Goal: Task Accomplishment & Management: Use online tool/utility

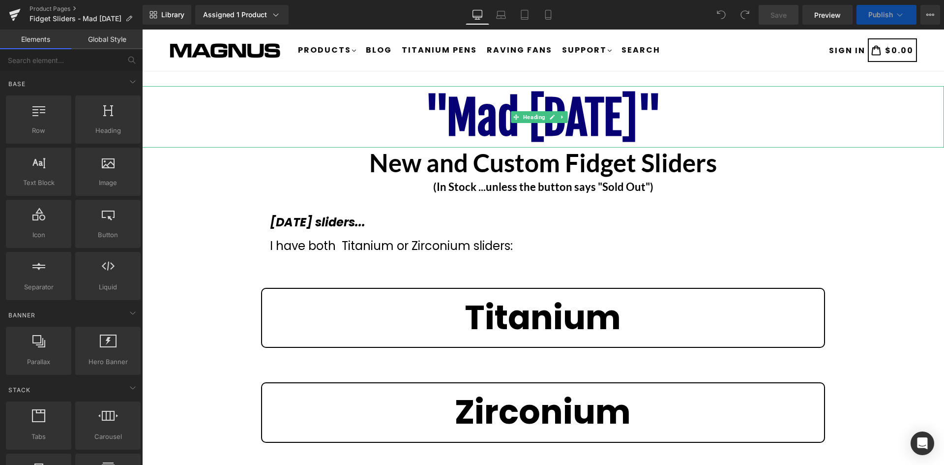
click at [591, 131] on span ""Mad [DATE]"" at bounding box center [543, 117] width 237 height 57
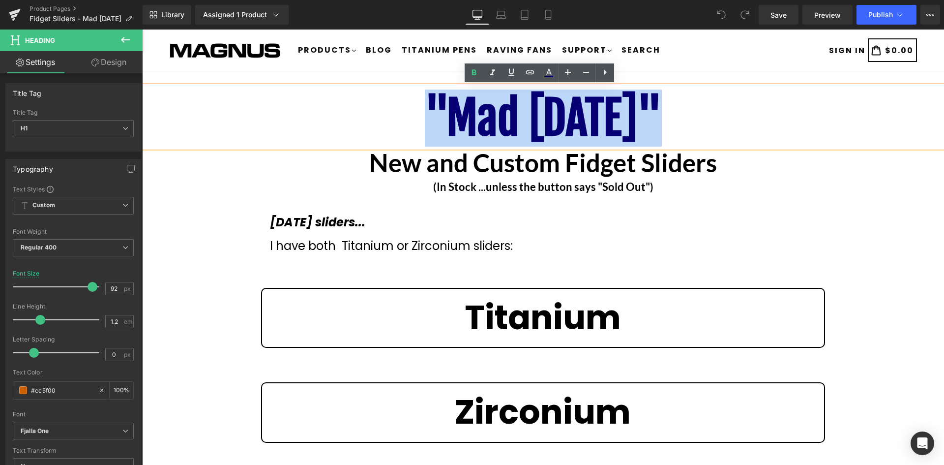
drag, startPoint x: 677, startPoint y: 113, endPoint x: 412, endPoint y: 110, distance: 265.5
click at [412, 110] on h1 ""Mad [DATE]"" at bounding box center [543, 118] width 802 height 54
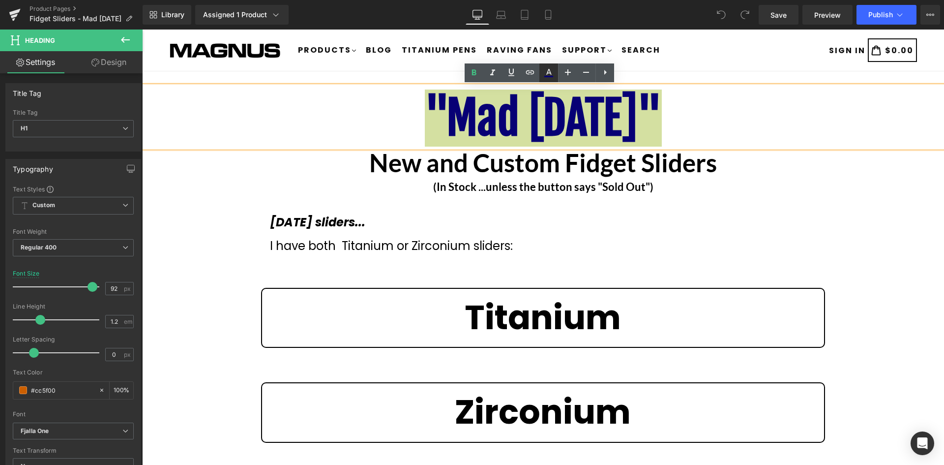
click at [544, 71] on icon at bounding box center [549, 73] width 12 height 12
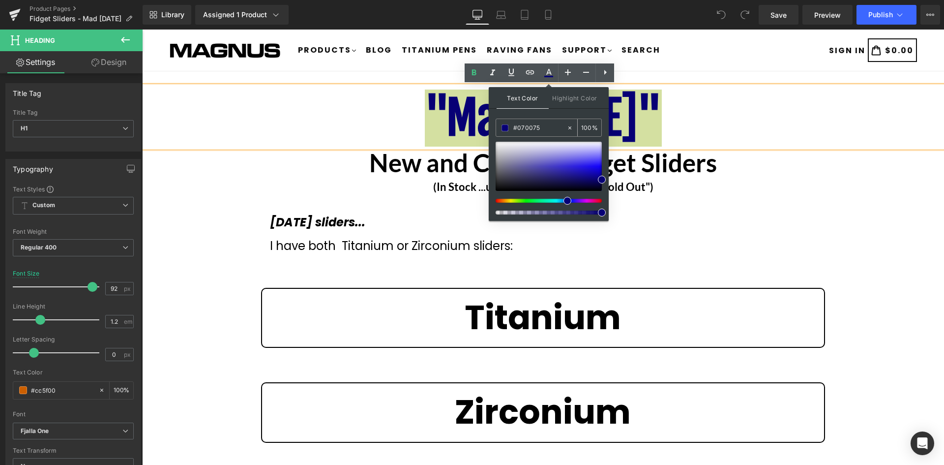
drag, startPoint x: 543, startPoint y: 125, endPoint x: 503, endPoint y: 126, distance: 39.8
click at [503, 126] on div "#070075" at bounding box center [531, 127] width 70 height 17
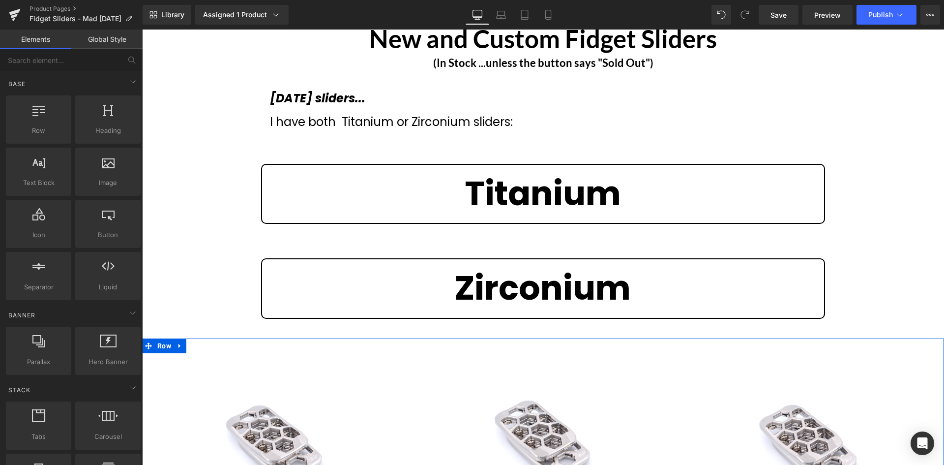
scroll to position [121, 0]
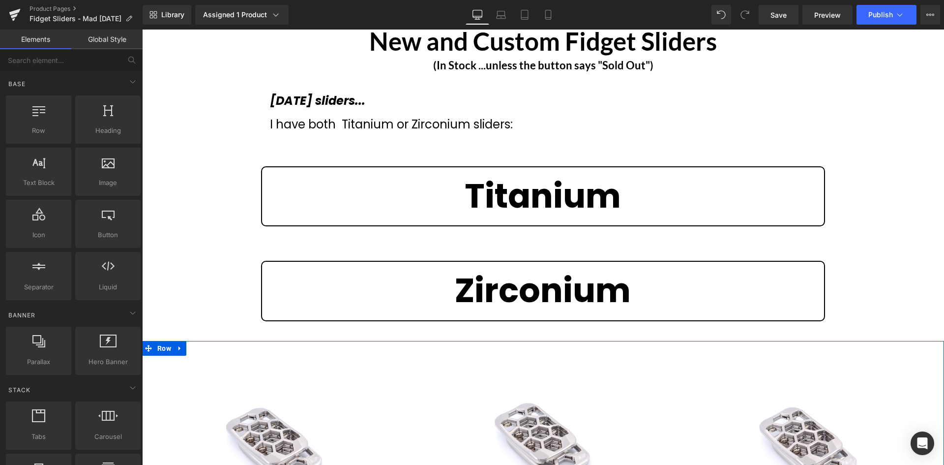
click at [182, 348] on icon at bounding box center [179, 347] width 7 height 7
click at [204, 346] on icon at bounding box center [205, 348] width 7 height 7
click at [178, 344] on link at bounding box center [180, 348] width 13 height 15
click at [203, 346] on icon at bounding box center [205, 347] width 7 height 7
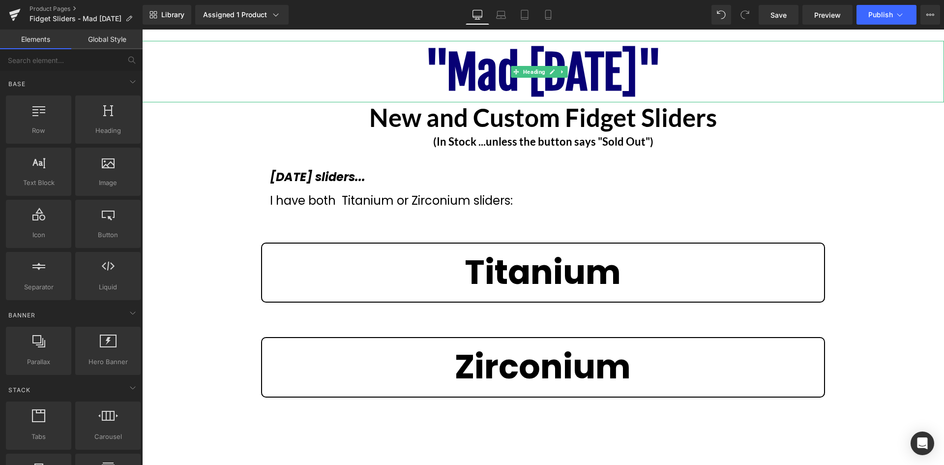
scroll to position [98, 0]
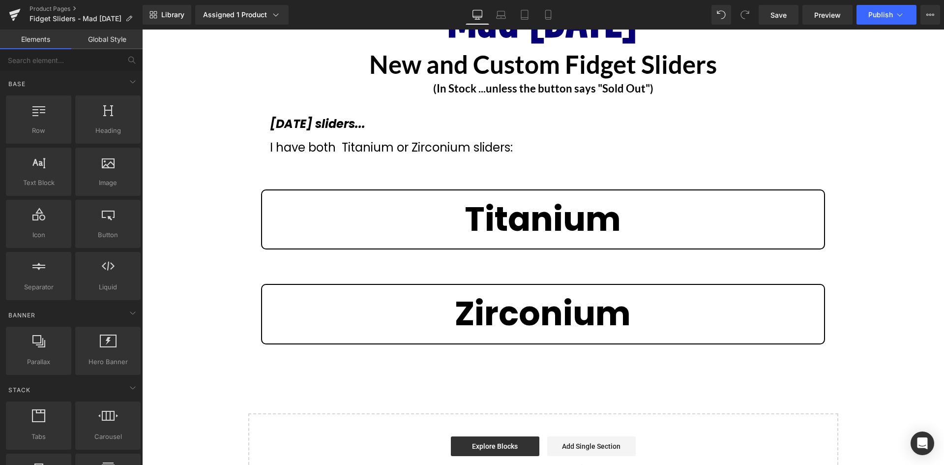
click at [170, 25] on div "Library Assigned 1 Product Product Preview Fidget Sliders "Mad [DATE]" Manage a…" at bounding box center [543, 14] width 801 height 29
click at [175, 17] on span "Library" at bounding box center [172, 14] width 23 height 9
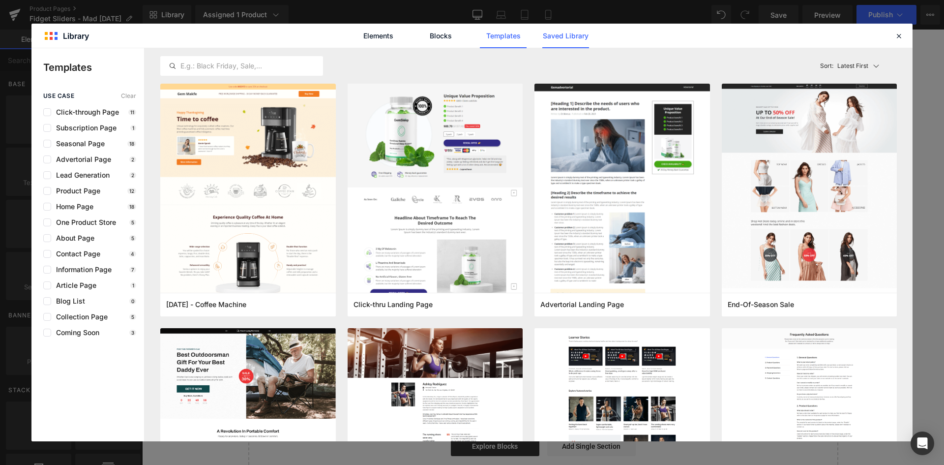
click at [0, 0] on link "Saved Library" at bounding box center [0, 0] width 0 height 0
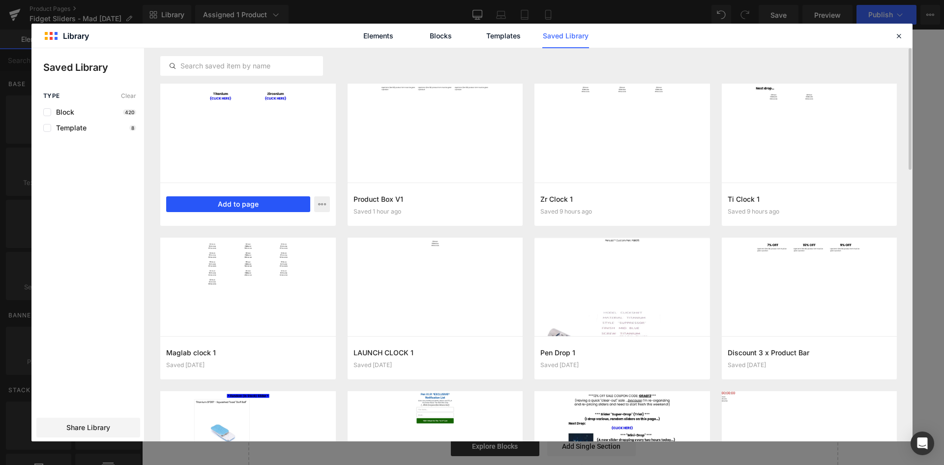
click at [243, 204] on button "Add to page" at bounding box center [238, 204] width 144 height 16
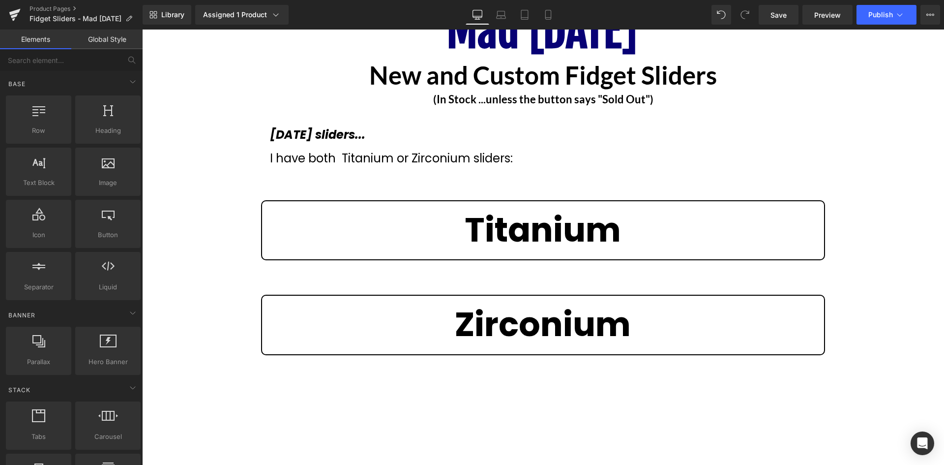
scroll to position [79, 0]
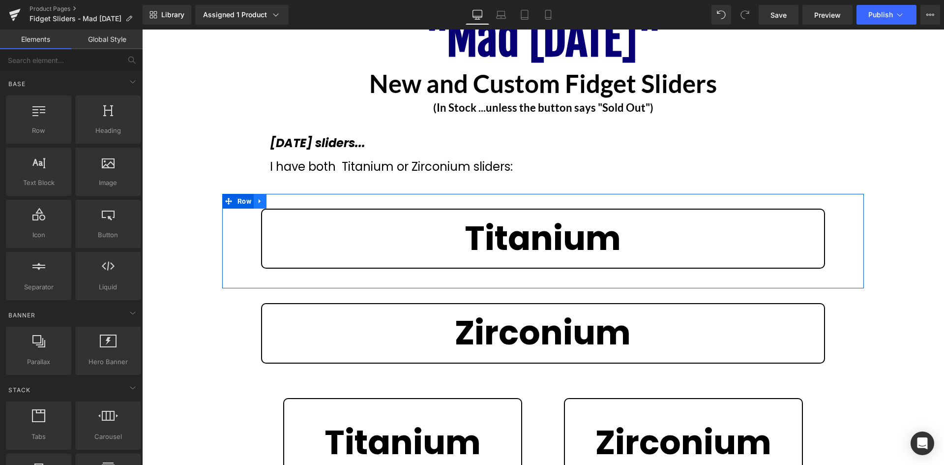
click at [259, 203] on icon at bounding box center [260, 201] width 2 height 4
click at [281, 201] on link at bounding box center [285, 201] width 13 height 15
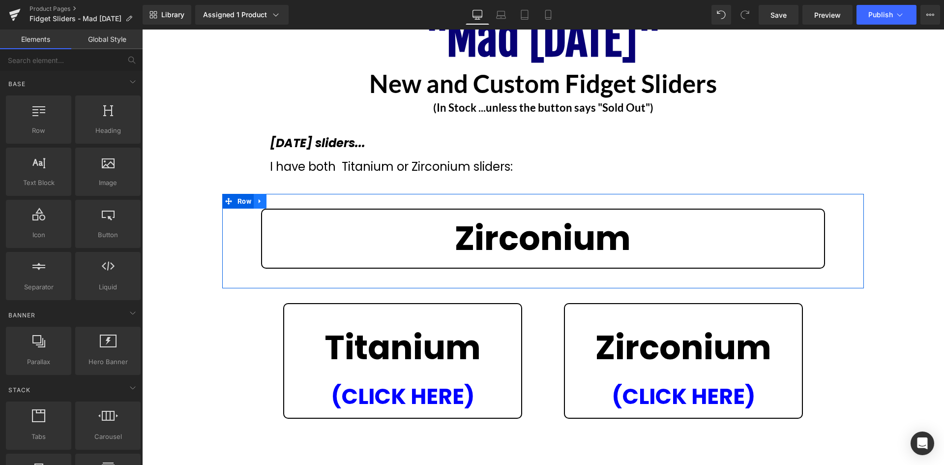
click at [261, 200] on icon at bounding box center [260, 200] width 7 height 7
click at [283, 199] on icon at bounding box center [285, 201] width 7 height 7
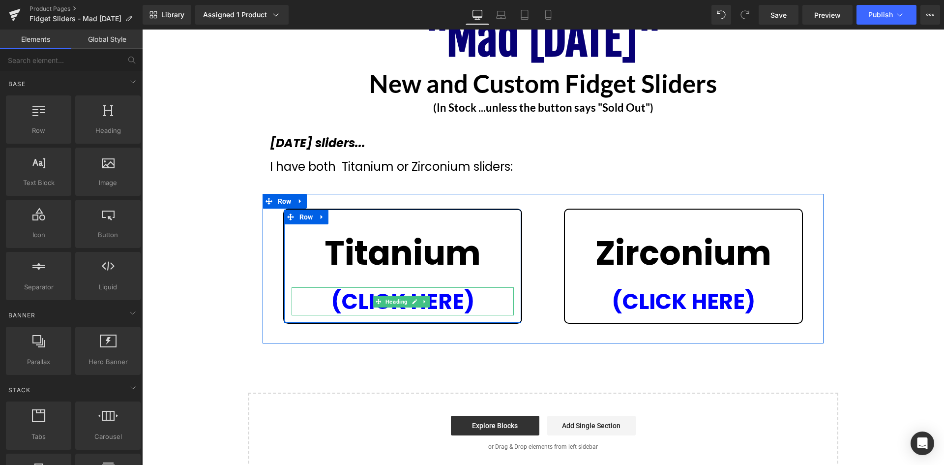
click at [476, 297] on h1 "(CLICK HERE)" at bounding box center [403, 301] width 223 height 28
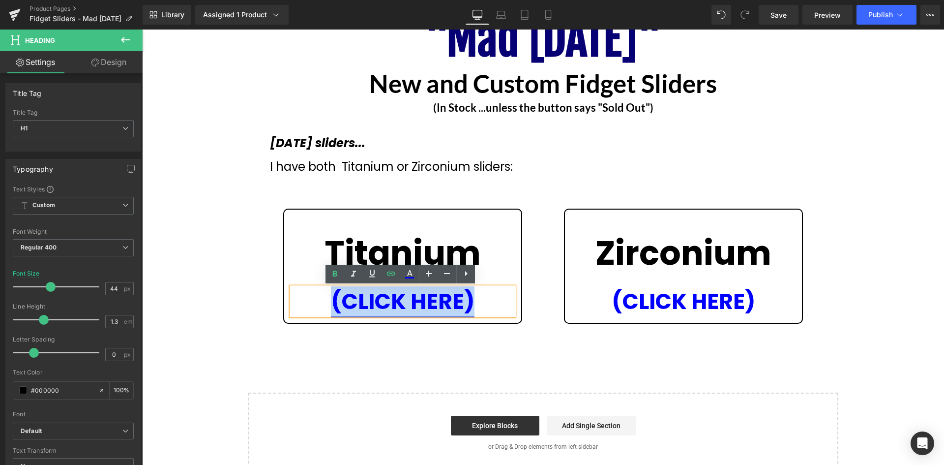
drag, startPoint x: 487, startPoint y: 299, endPoint x: 328, endPoint y: 299, distance: 159.3
click at [328, 299] on h1 "(CLICK HERE)" at bounding box center [403, 301] width 223 height 28
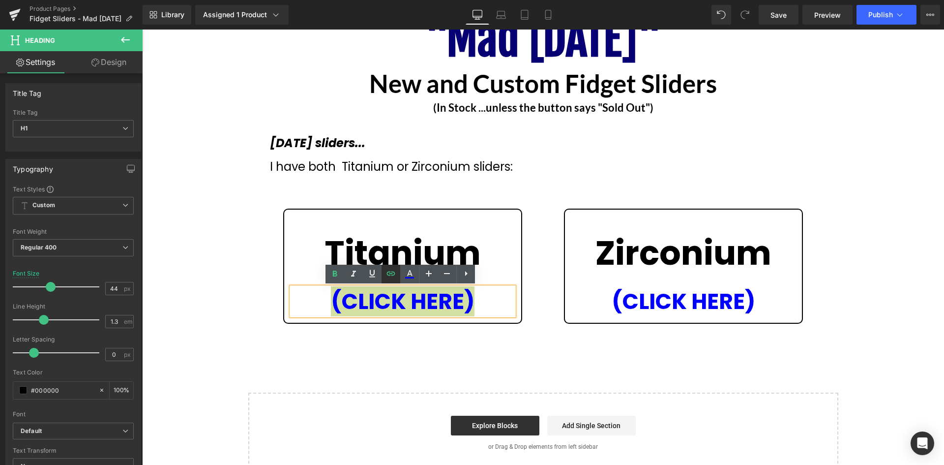
click at [392, 268] on icon at bounding box center [391, 273] width 12 height 12
click at [493, 0] on div "Text Color Highlight Color #070075 #070075 100 % none 0 % Edit or remove link: …" at bounding box center [472, 0] width 944 height 0
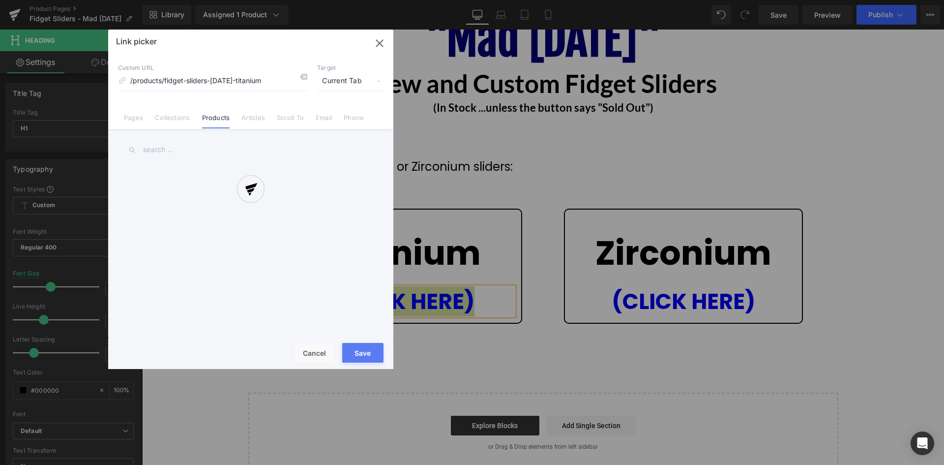
click at [199, 145] on div at bounding box center [250, 198] width 285 height 339
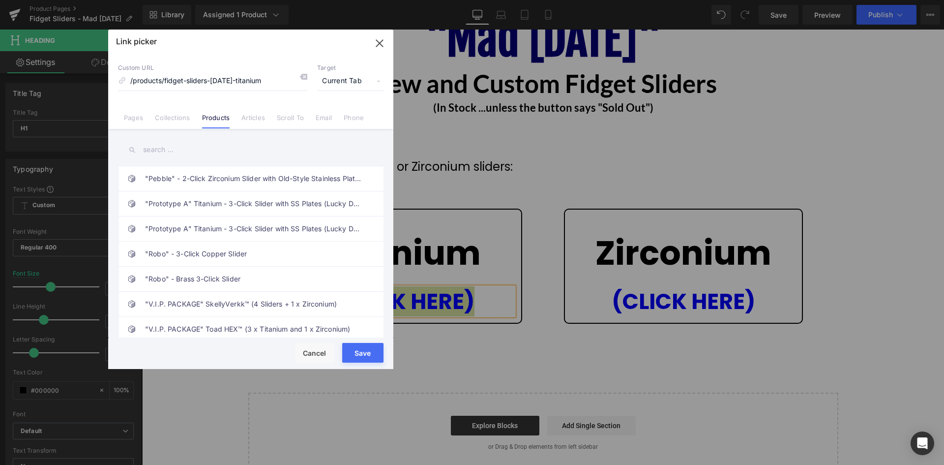
click at [188, 151] on input "text" at bounding box center [250, 150] width 265 height 22
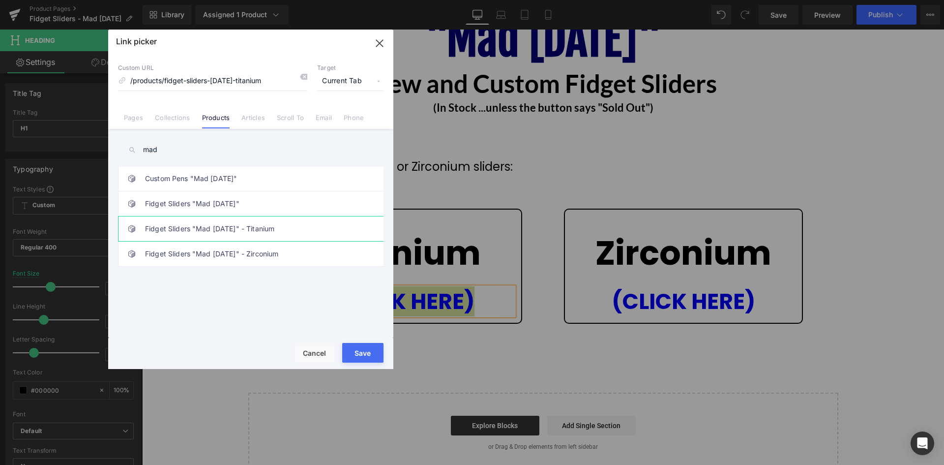
type input "mad"
click at [269, 229] on link "Fidget Sliders "Mad [DATE]" - Titanium" at bounding box center [253, 228] width 216 height 25
type input "/products/fidget-sliders-[DATE]-titanium"
click at [360, 348] on button "Save" at bounding box center [362, 353] width 41 height 20
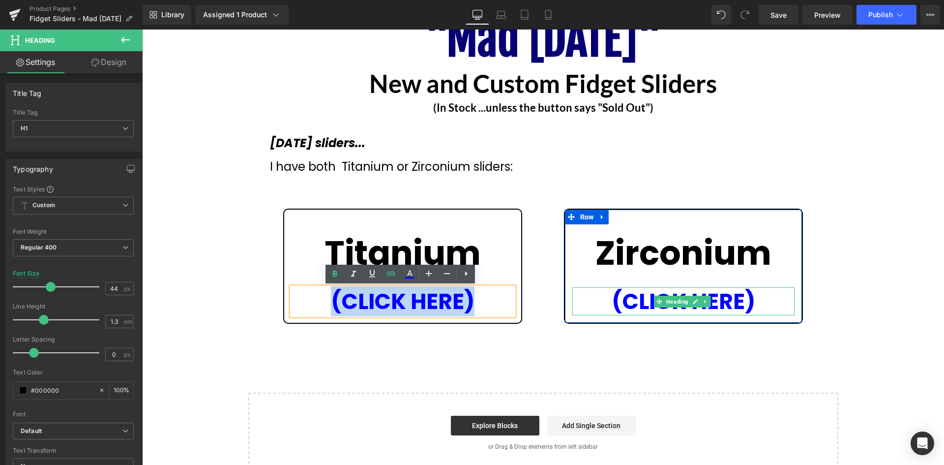
click at [764, 297] on h1 "(CLICK HERE)" at bounding box center [683, 301] width 223 height 28
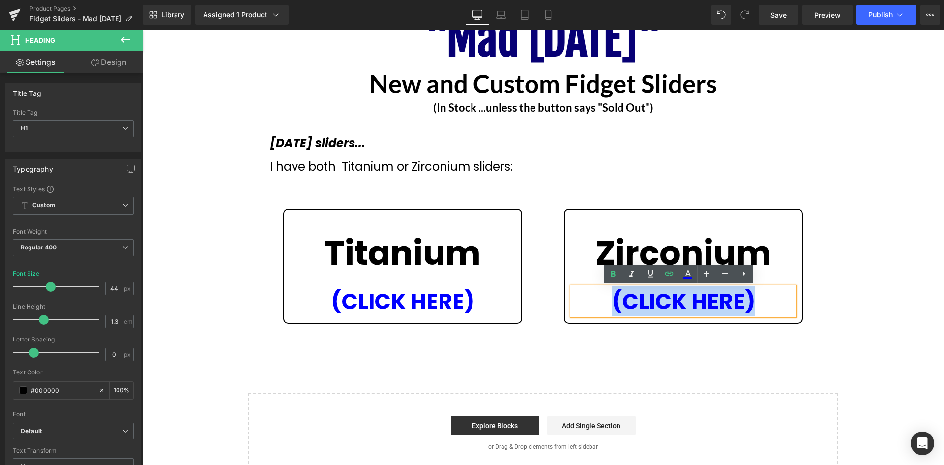
drag, startPoint x: 771, startPoint y: 300, endPoint x: 592, endPoint y: 299, distance: 178.9
click at [592, 299] on h1 "(CLICK HERE)" at bounding box center [683, 301] width 223 height 28
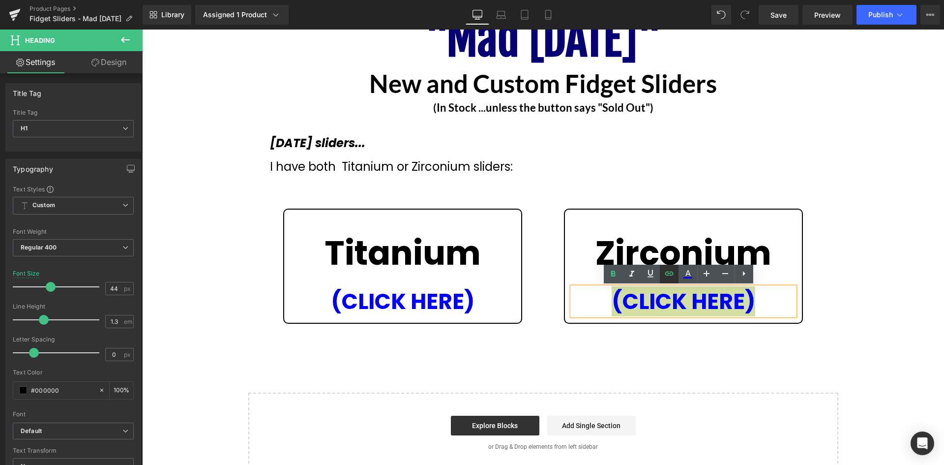
click at [671, 274] on icon at bounding box center [669, 273] width 12 height 12
click at [778, 0] on div "Text Color Highlight Color #070075 #070075 100 % none 0 % Edit or remove link: …" at bounding box center [472, 0] width 944 height 0
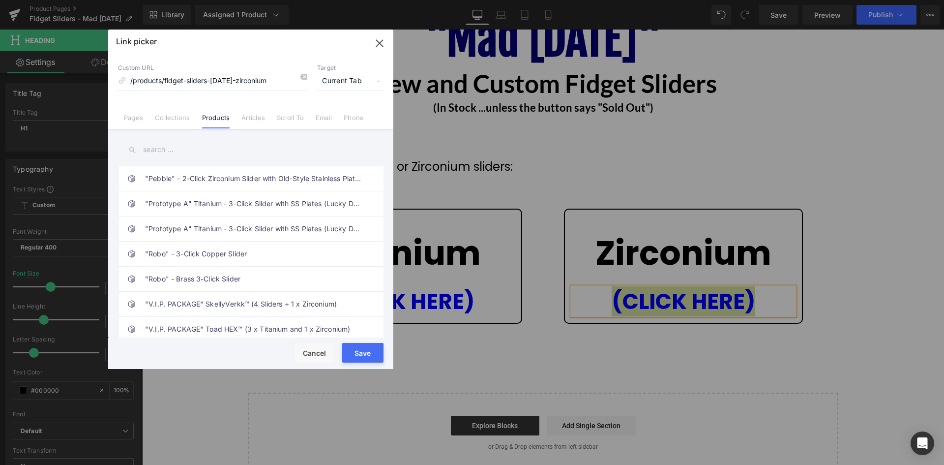
click at [187, 149] on input "text" at bounding box center [250, 150] width 265 height 22
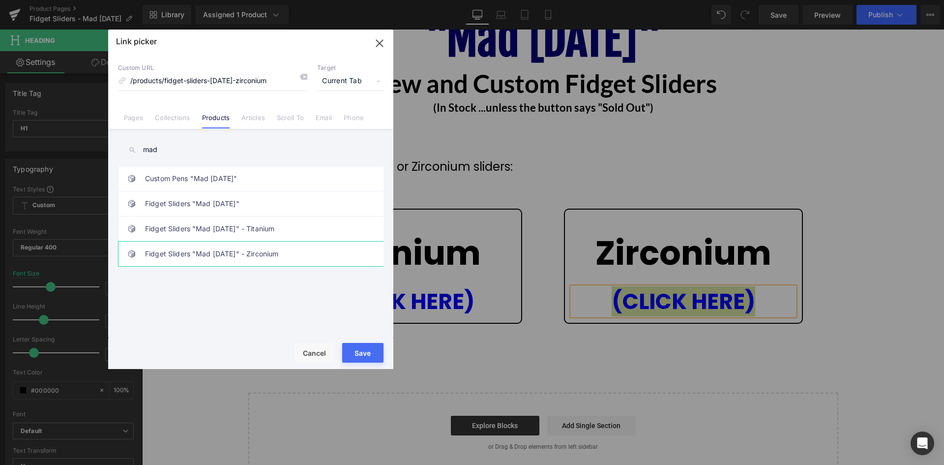
type input "mad"
click at [271, 257] on link "Fidget Sliders "Mad [DATE]" - Zirconium" at bounding box center [253, 253] width 216 height 25
type input "/products/fidget-sliders-[DATE]-zirconium"
click at [369, 354] on button "Save" at bounding box center [362, 353] width 41 height 20
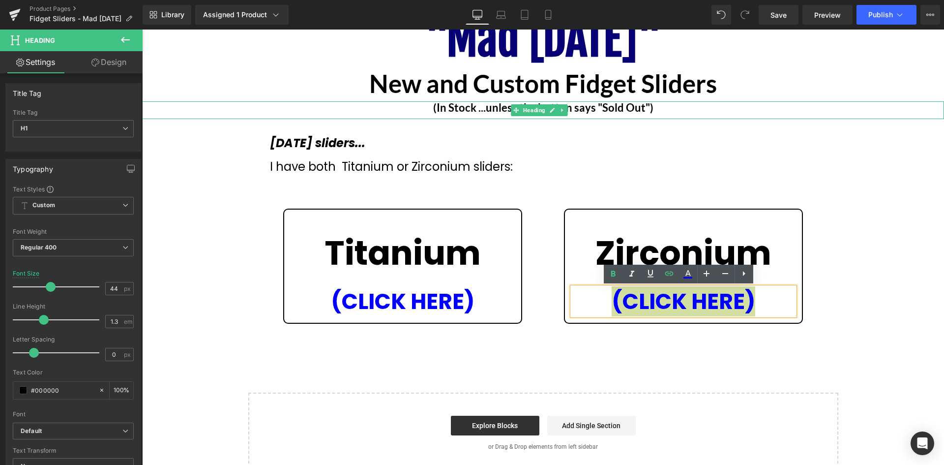
scroll to position [30, 0]
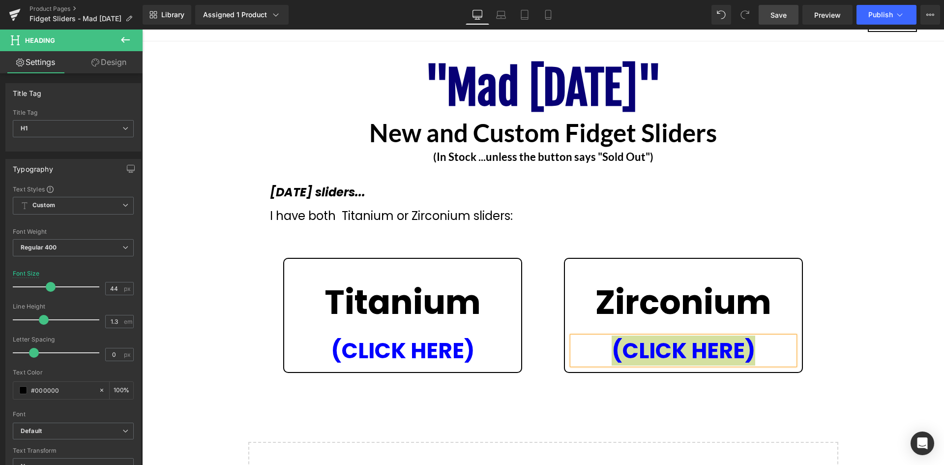
click at [789, 17] on link "Save" at bounding box center [778, 15] width 40 height 20
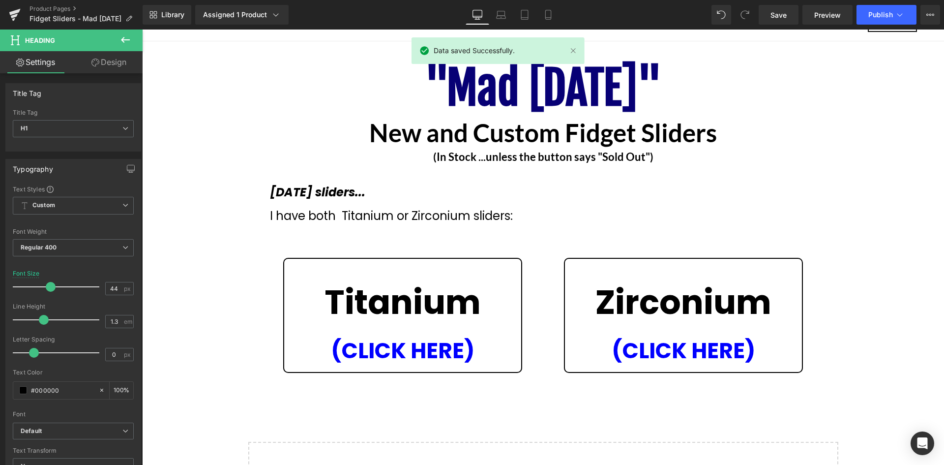
click at [911, 307] on div ""Mad [DATE]" Heading New and Custom Fidget Sliders Heading (In Stock ...unless …" at bounding box center [543, 289] width 802 height 466
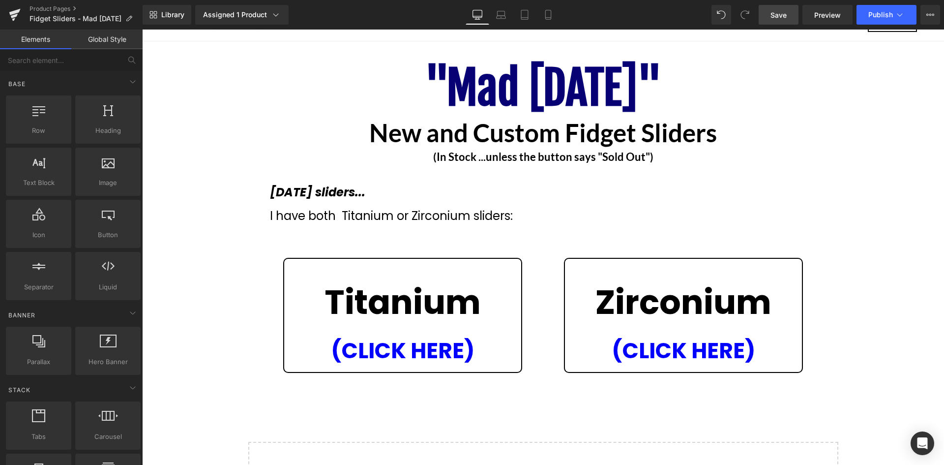
click at [784, 18] on span "Save" at bounding box center [778, 15] width 16 height 10
click at [833, 12] on span "Preview" at bounding box center [827, 15] width 27 height 10
click at [884, 13] on span "Publish" at bounding box center [880, 15] width 25 height 8
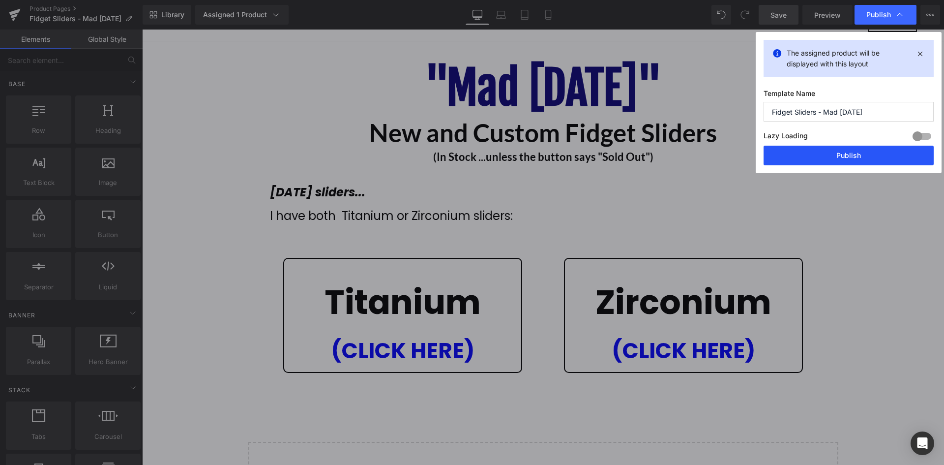
click at [861, 155] on button "Publish" at bounding box center [848, 156] width 170 height 20
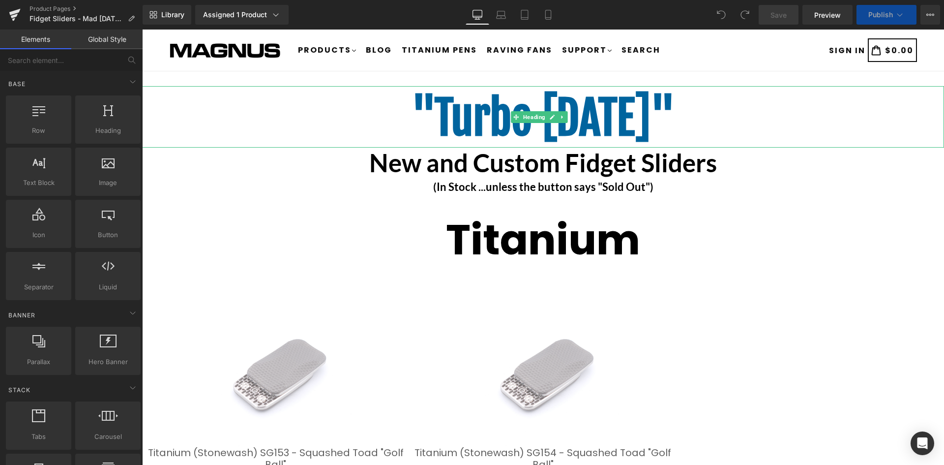
click at [618, 121] on span ""Turbo Tuesday"" at bounding box center [542, 117] width 263 height 57
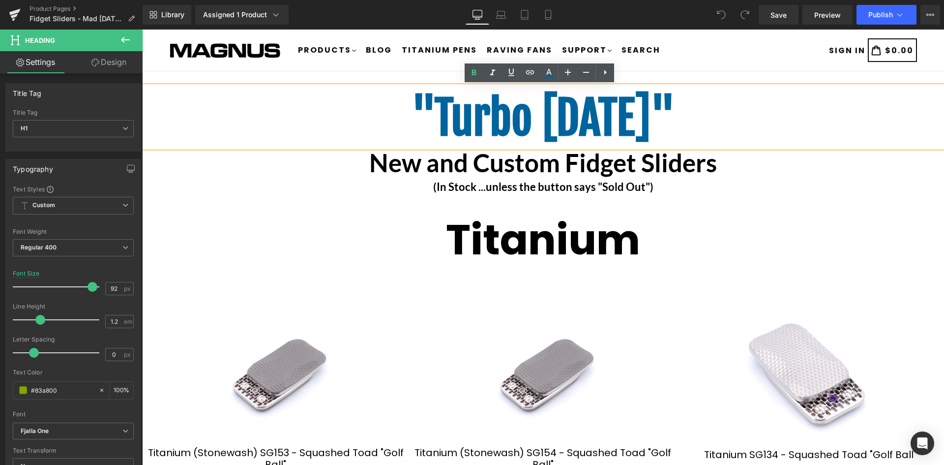
drag, startPoint x: 693, startPoint y: 116, endPoint x: 370, endPoint y: 114, distance: 322.5
click at [370, 114] on h1 ""Turbo Tuesday"" at bounding box center [543, 118] width 802 height 54
click at [542, 69] on link at bounding box center [548, 72] width 19 height 19
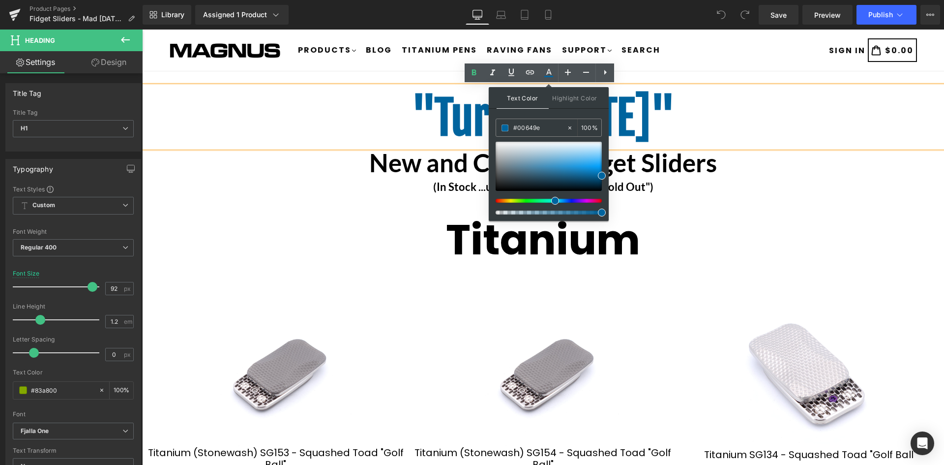
drag, startPoint x: 544, startPoint y: 127, endPoint x: 490, endPoint y: 126, distance: 53.6
click at [490, 126] on div "Text Color Highlight Color #00649e #00649e 100 % none 0 %" at bounding box center [549, 154] width 120 height 134
paste input "70075"
type input "#070075"
click at [539, 120] on div "#070075" at bounding box center [531, 127] width 70 height 17
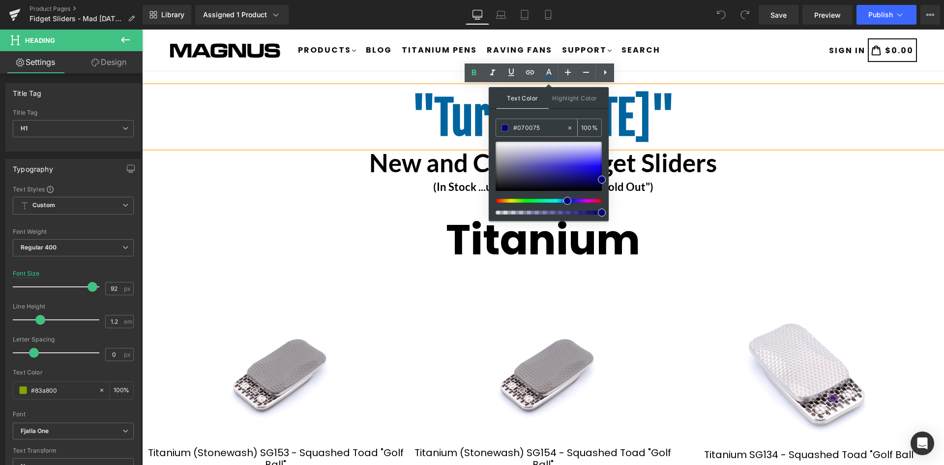
click at [541, 125] on input "#070075" at bounding box center [539, 127] width 53 height 11
click at [738, 129] on h1 ""Turbo Tuesday"" at bounding box center [543, 118] width 802 height 54
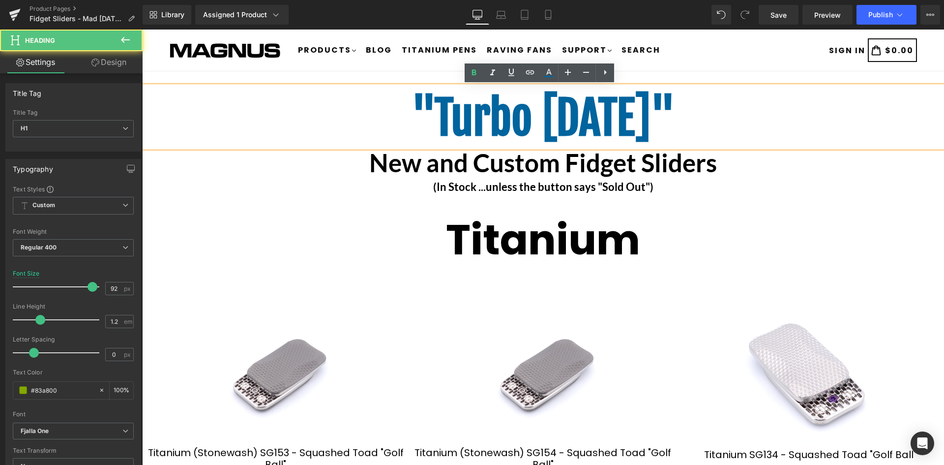
click at [640, 116] on span ""Turbo Tuesday"" at bounding box center [542, 117] width 263 height 57
drag, startPoint x: 684, startPoint y: 115, endPoint x: 397, endPoint y: 111, distance: 286.6
click at [411, 111] on span ""Turbo Tuesday"" at bounding box center [542, 117] width 263 height 57
click at [543, 71] on icon at bounding box center [549, 73] width 12 height 12
type input "#00649e"
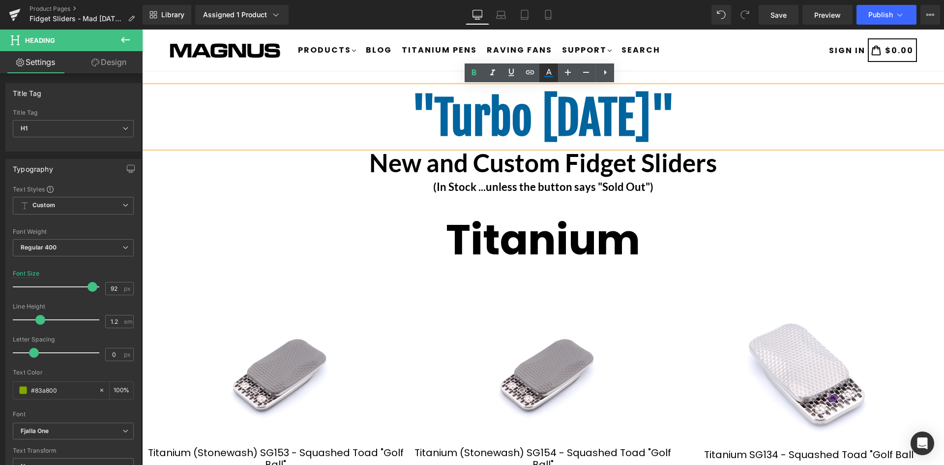
type input "100"
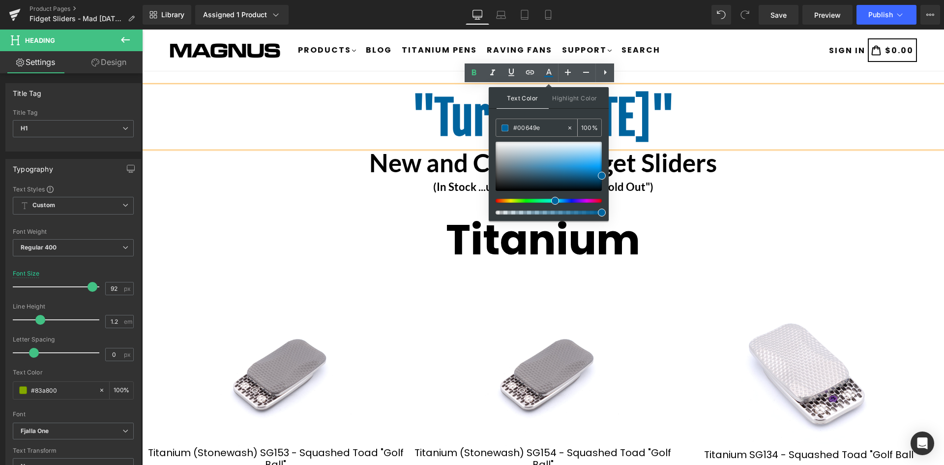
drag, startPoint x: 539, startPoint y: 127, endPoint x: 501, endPoint y: 126, distance: 38.3
click at [501, 126] on div "#00649e" at bounding box center [531, 127] width 70 height 17
paste input "70075"
click at [535, 129] on input "#070075" at bounding box center [539, 127] width 53 height 11
type input "#070075"
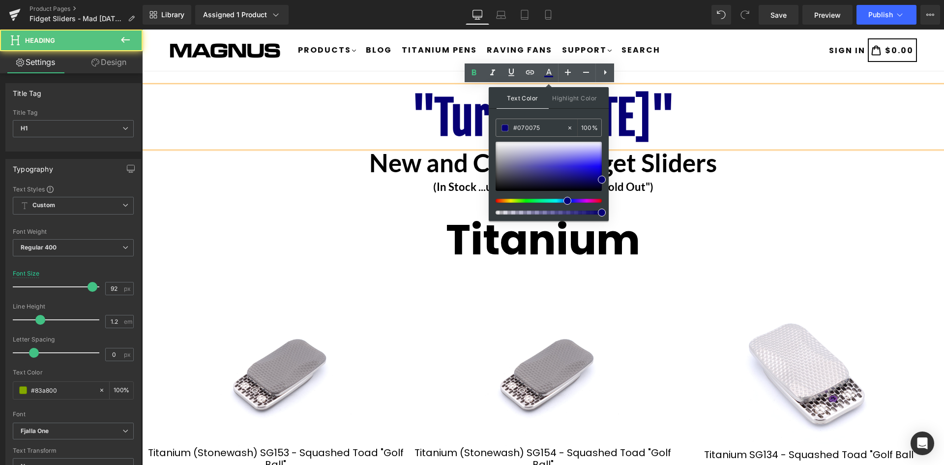
click at [414, 125] on span ""Turbo Tuesday"" at bounding box center [542, 117] width 263 height 57
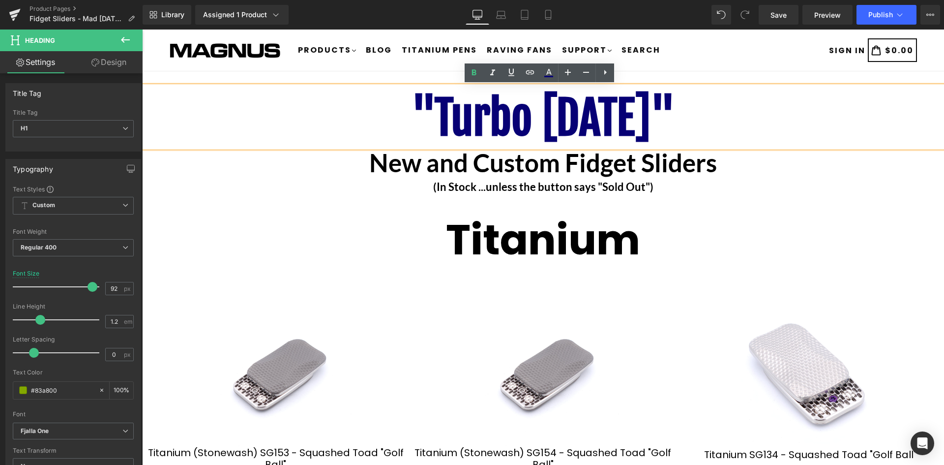
click at [809, 134] on h1 ""Turbo Tuesday"" at bounding box center [543, 118] width 802 height 54
click at [774, 74] on main ""Turbo Tuesday" Heading New and Custom Fidget Sliders Heading (In Stock ...unle…" at bounding box center [543, 365] width 802 height 588
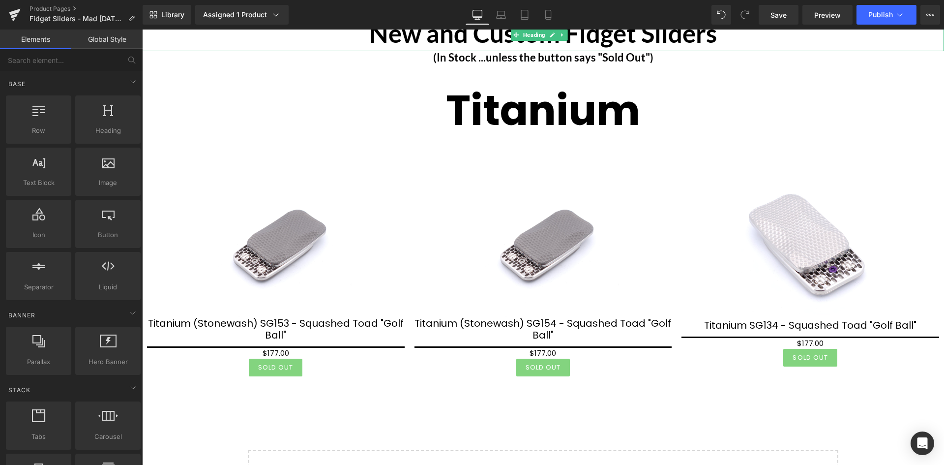
scroll to position [147, 0]
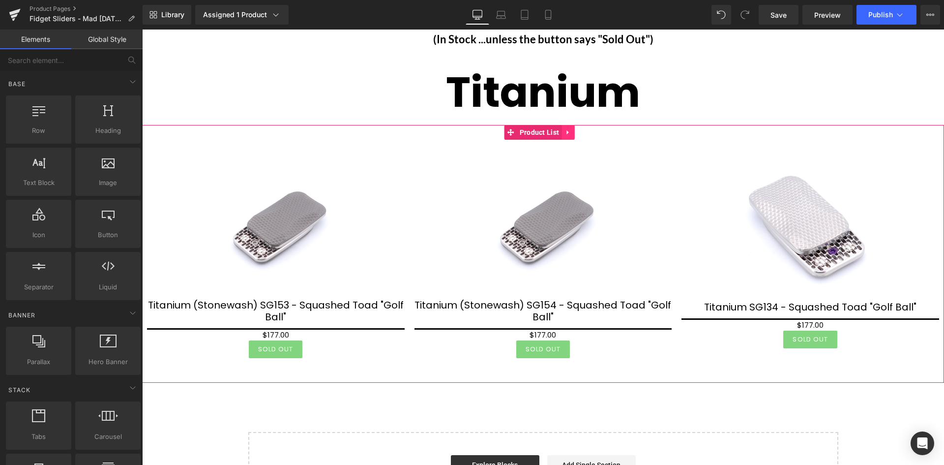
click at [569, 132] on icon at bounding box center [567, 131] width 7 height 7
click at [573, 130] on icon at bounding box center [574, 132] width 7 height 7
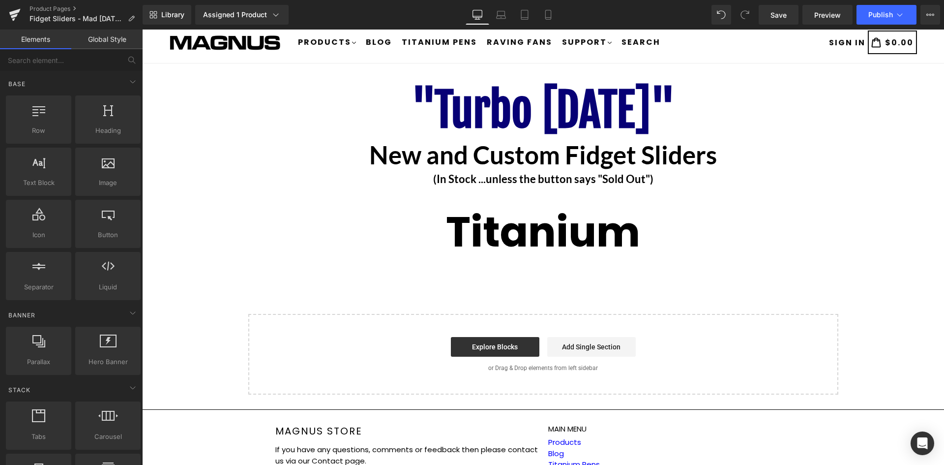
scroll to position [0, 0]
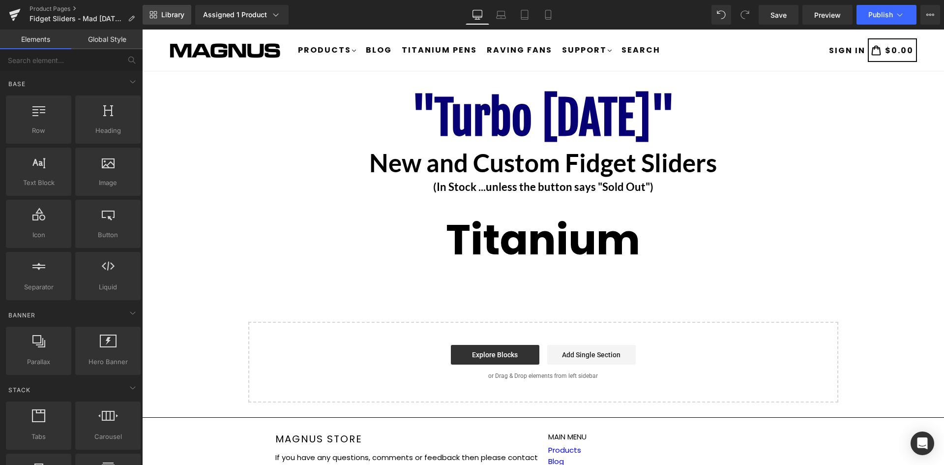
click at [171, 17] on span "Library" at bounding box center [172, 14] width 23 height 9
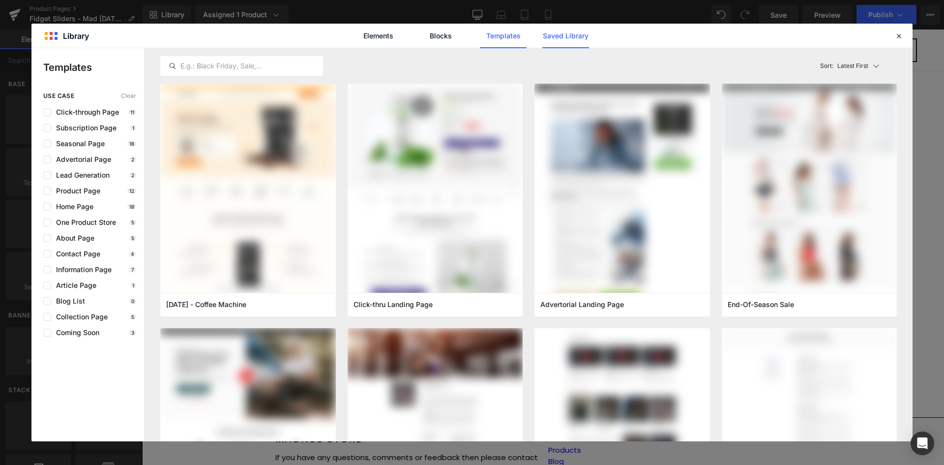
click at [573, 37] on link "Saved Library" at bounding box center [565, 36] width 47 height 25
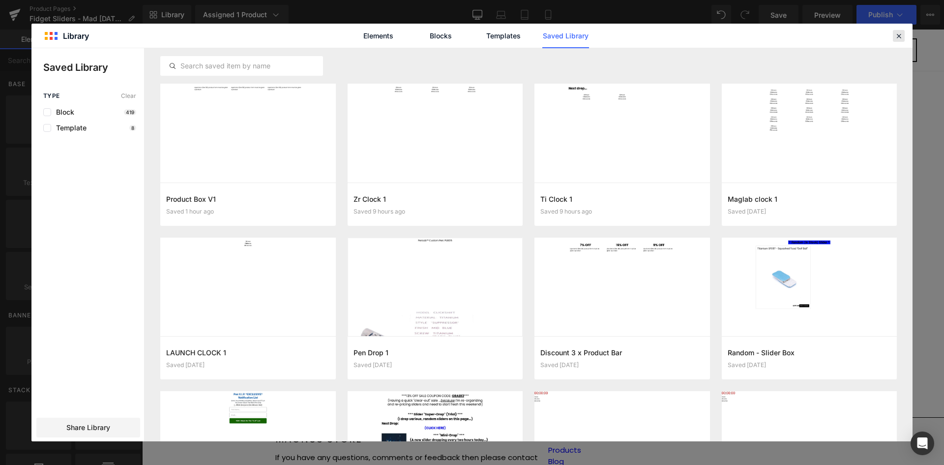
click at [896, 35] on icon at bounding box center [898, 35] width 9 height 9
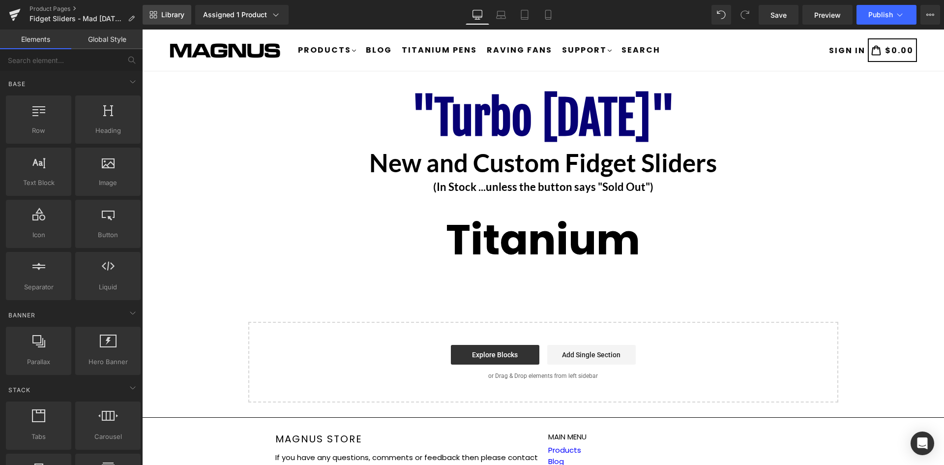
click at [158, 12] on link "Library" at bounding box center [167, 15] width 49 height 20
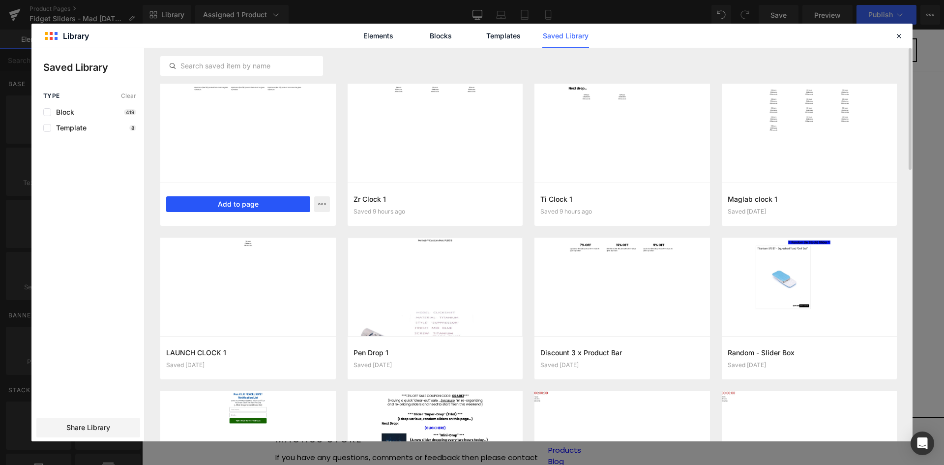
click at [283, 205] on button "Add to page" at bounding box center [238, 204] width 144 height 16
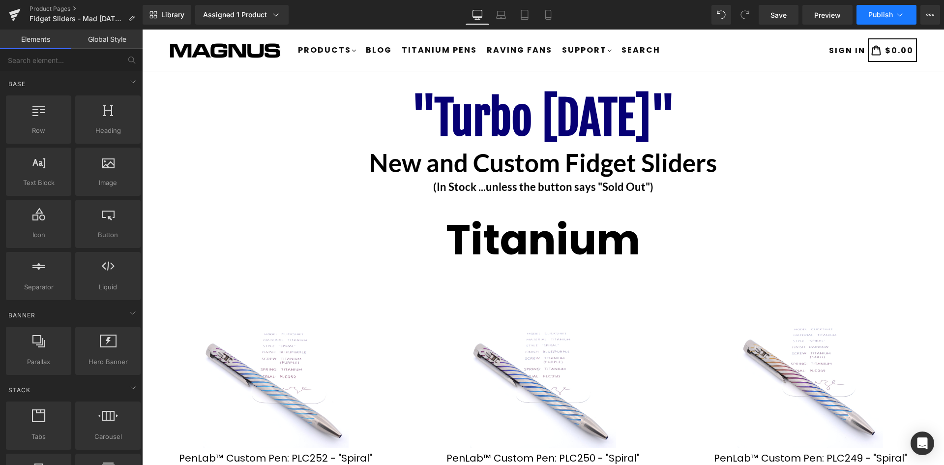
click at [888, 11] on span "Publish" at bounding box center [880, 15] width 25 height 8
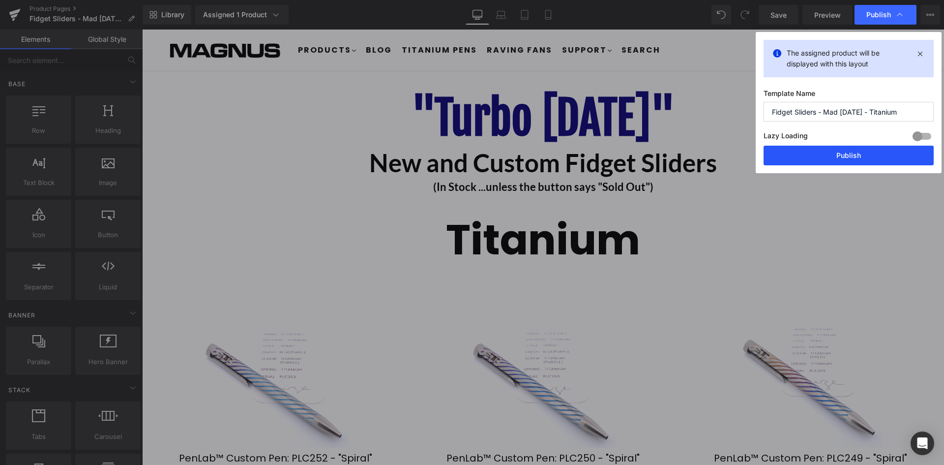
click at [851, 155] on button "Publish" at bounding box center [848, 156] width 170 height 20
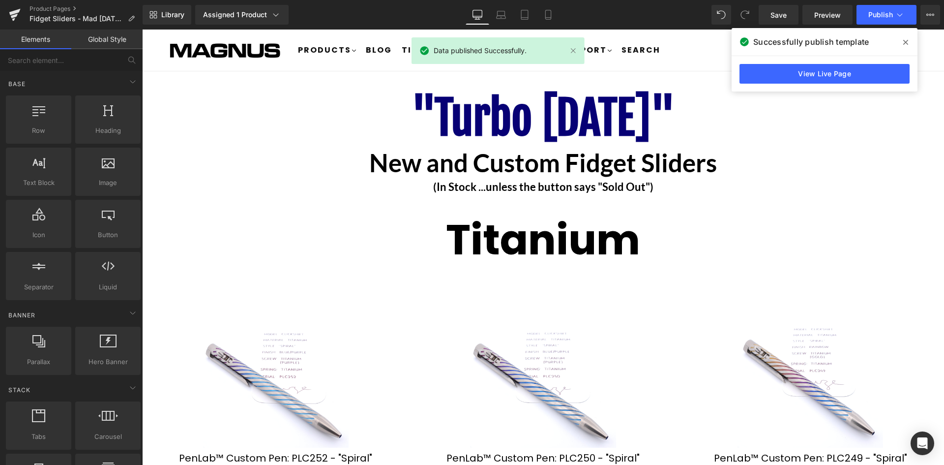
click at [629, 111] on span ""Turbo Tuesday"" at bounding box center [542, 117] width 263 height 57
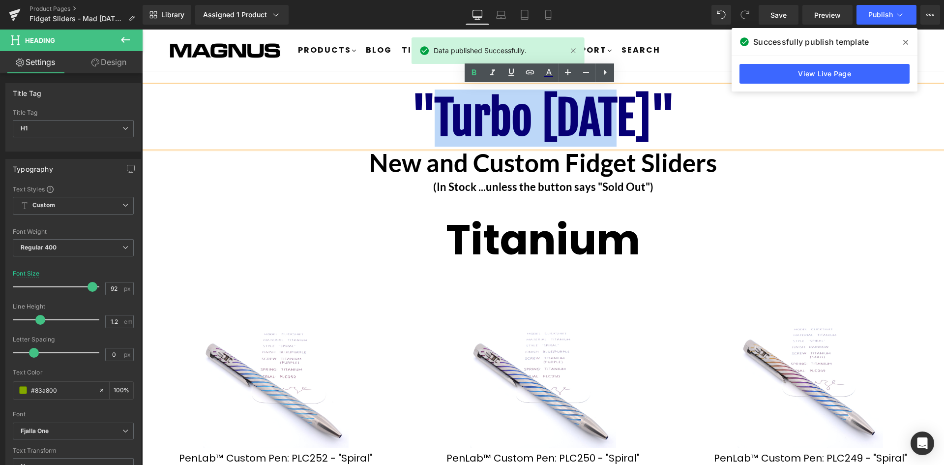
drag, startPoint x: 599, startPoint y: 115, endPoint x: 424, endPoint y: 112, distance: 174.5
click at [424, 112] on span ""Turbo Tuesday"" at bounding box center [542, 117] width 263 height 57
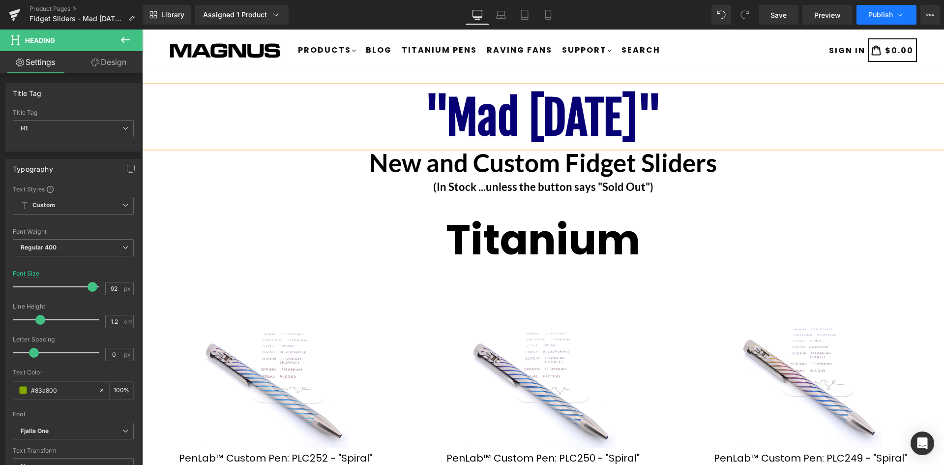
click at [893, 15] on button "Publish" at bounding box center [886, 15] width 60 height 20
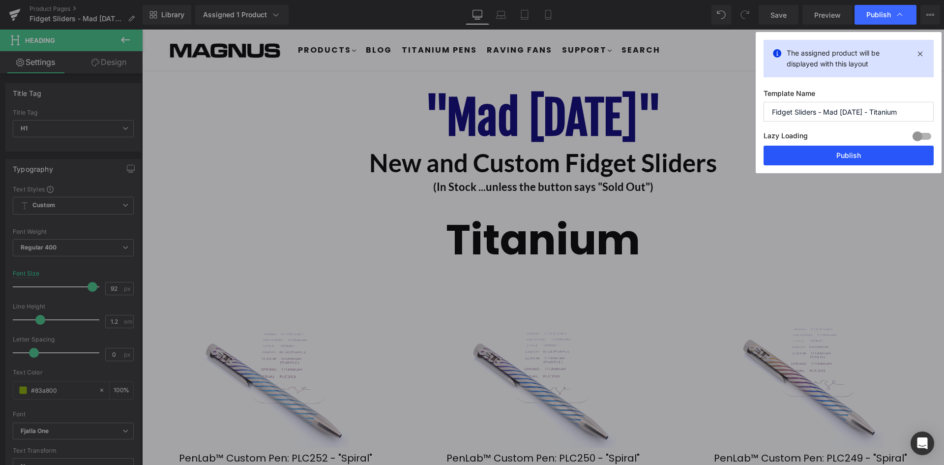
click at [861, 153] on button "Publish" at bounding box center [848, 156] width 170 height 20
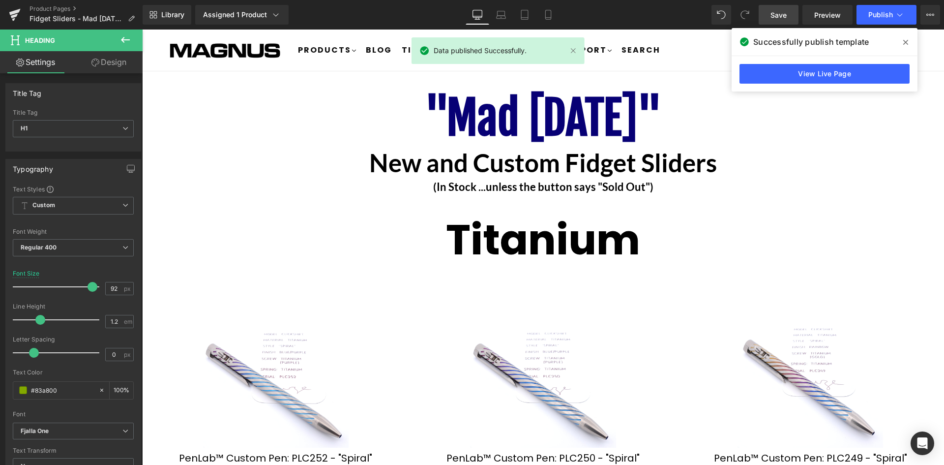
click at [776, 13] on span "Save" at bounding box center [778, 15] width 16 height 10
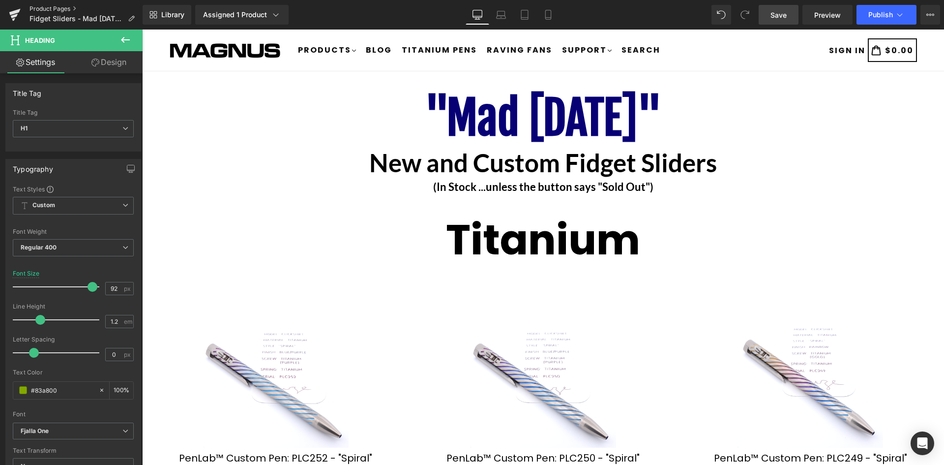
click at [59, 7] on link "Product Pages" at bounding box center [85, 9] width 113 height 8
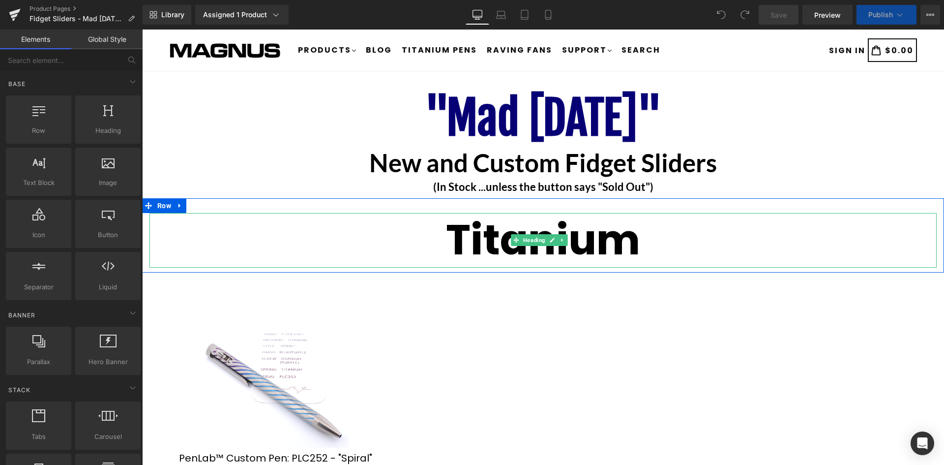
click at [589, 238] on strong "Titanium" at bounding box center [543, 239] width 194 height 58
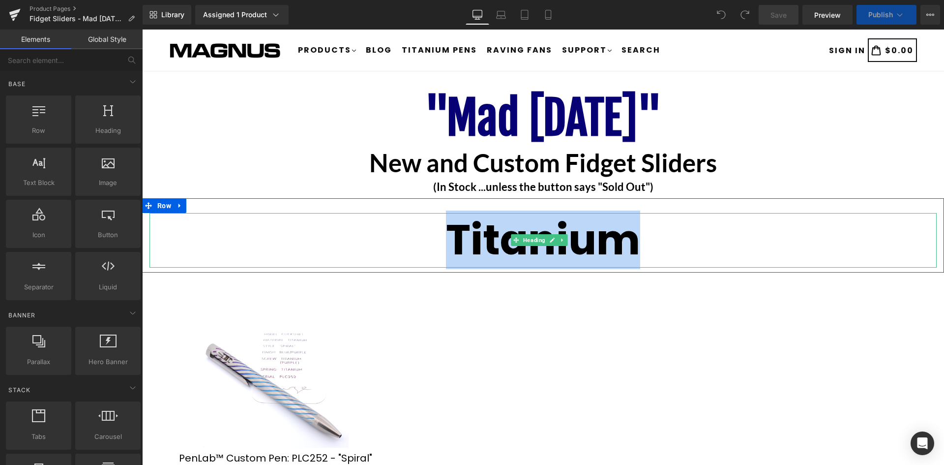
click at [589, 238] on strong "Titanium" at bounding box center [543, 239] width 194 height 58
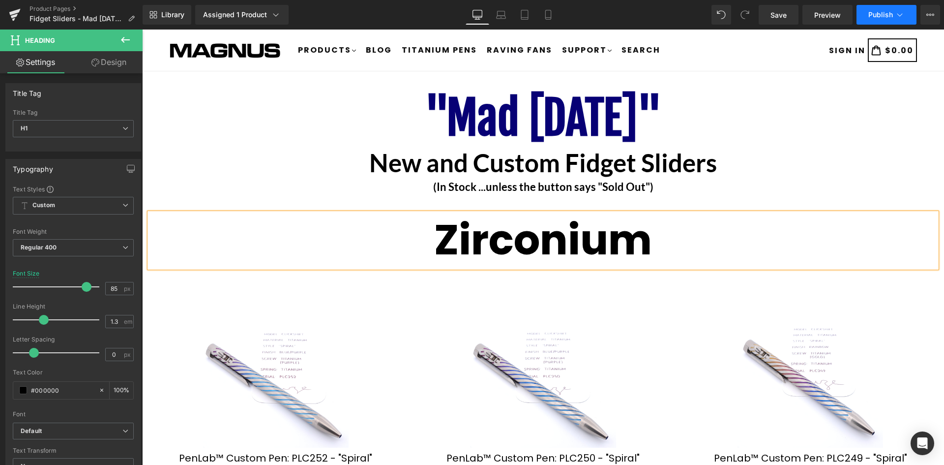
click at [878, 20] on button "Publish" at bounding box center [886, 15] width 60 height 20
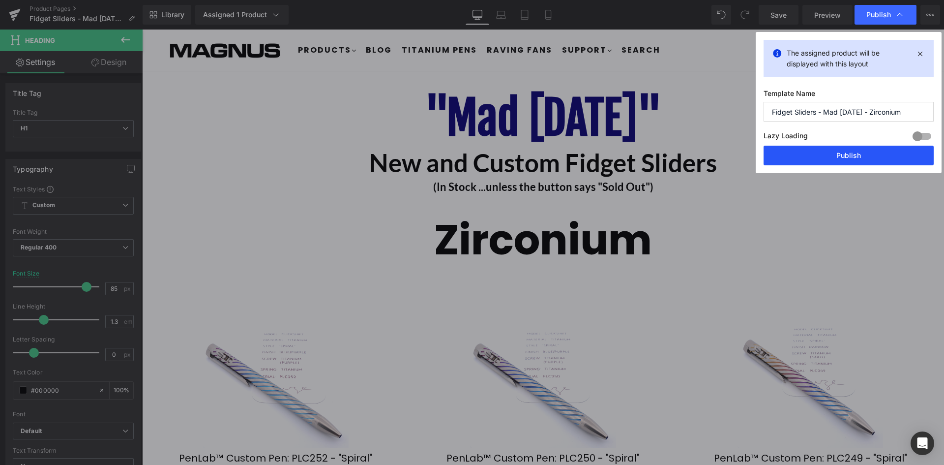
click at [857, 150] on button "Publish" at bounding box center [848, 156] width 170 height 20
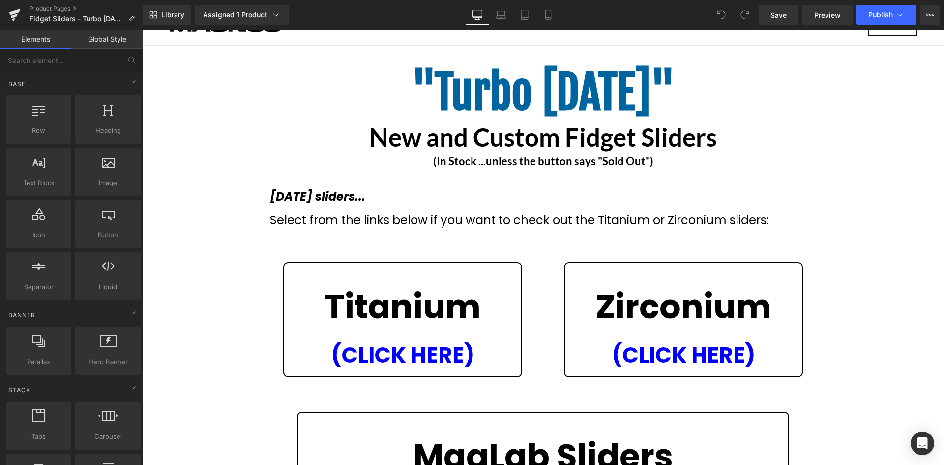
scroll to position [49, 0]
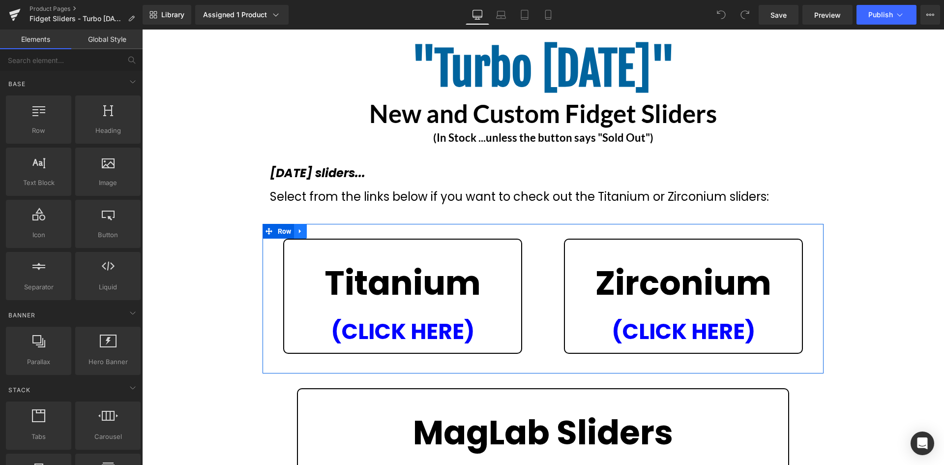
click at [299, 230] on icon at bounding box center [300, 230] width 7 height 7
click at [300, 231] on icon at bounding box center [300, 231] width 7 height 7
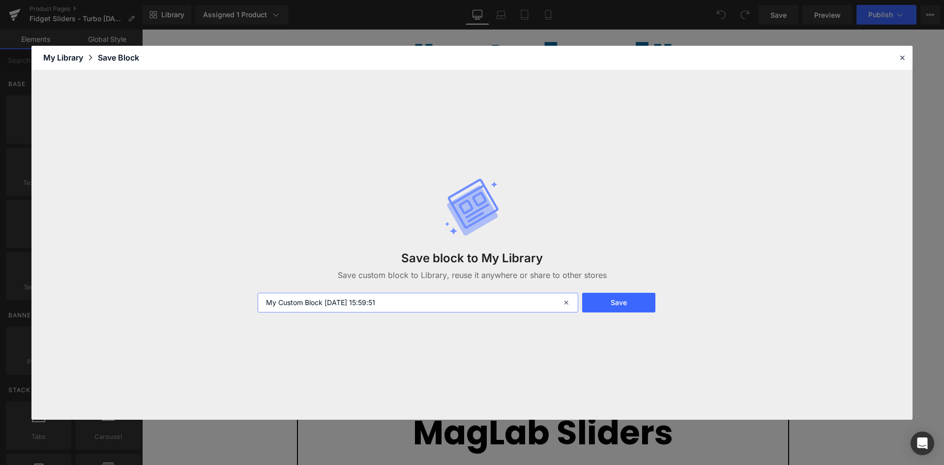
drag, startPoint x: 407, startPoint y: 303, endPoint x: 249, endPoint y: 299, distance: 157.4
click at [249, 299] on div "Save block to My Library Save custom block to Library, reuse it anywhere or sha…" at bounding box center [471, 244] width 881 height 349
type input "Ti/Zirc Page Link"
click at [611, 300] on button "Save" at bounding box center [618, 302] width 73 height 20
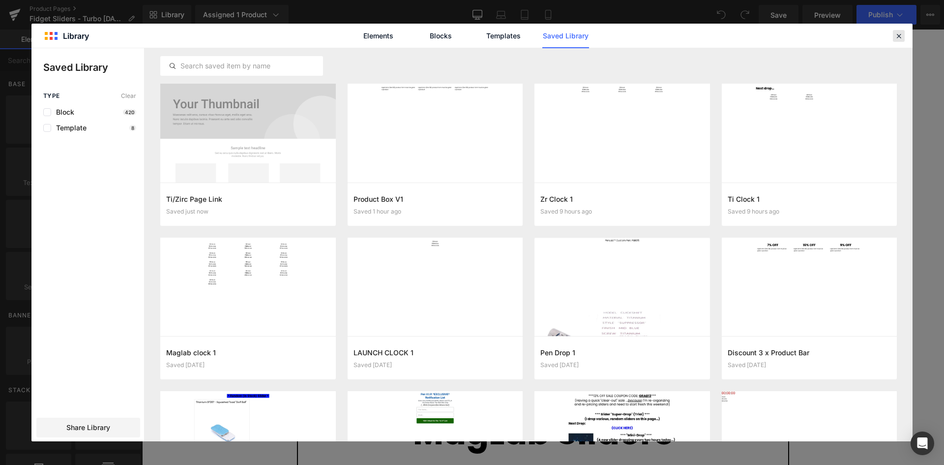
click at [896, 36] on icon at bounding box center [898, 35] width 9 height 9
